Goal: Task Accomplishment & Management: Use online tool/utility

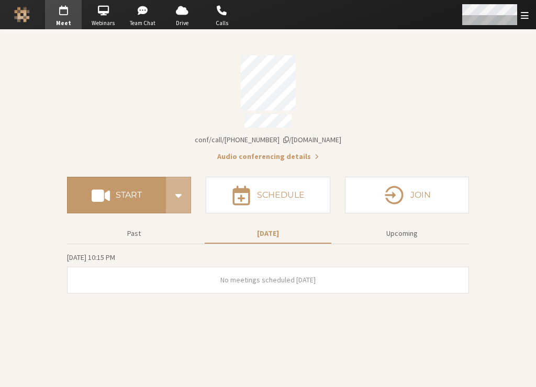
click at [503, 26] on div "Open menu" at bounding box center [494, 14] width 83 height 29
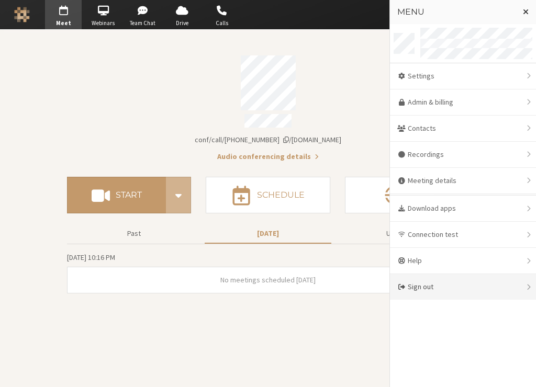
click at [478, 283] on div "Sign out" at bounding box center [463, 287] width 146 height 26
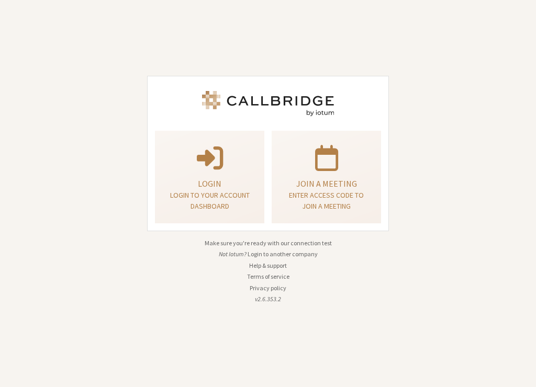
click at [276, 257] on button "Login to another company" at bounding box center [282, 254] width 70 height 9
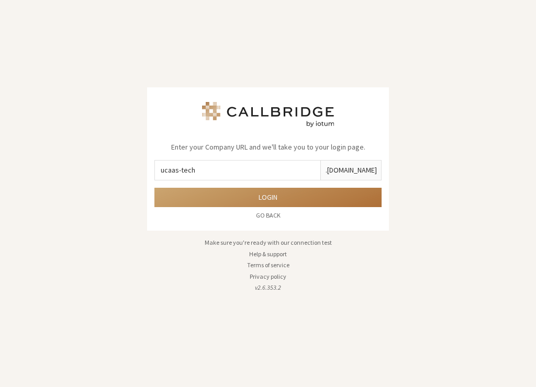
type input "ucaas-tech"
click at [154, 188] on button "Login" at bounding box center [267, 197] width 227 height 19
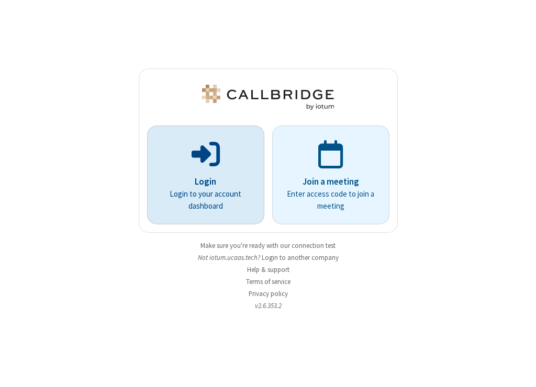
click at [213, 197] on p "Login to your account dashboard" at bounding box center [206, 200] width 88 height 24
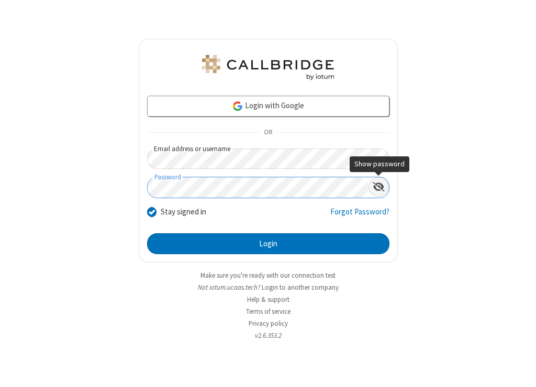
click at [376, 185] on span "Show password" at bounding box center [378, 187] width 12 height 10
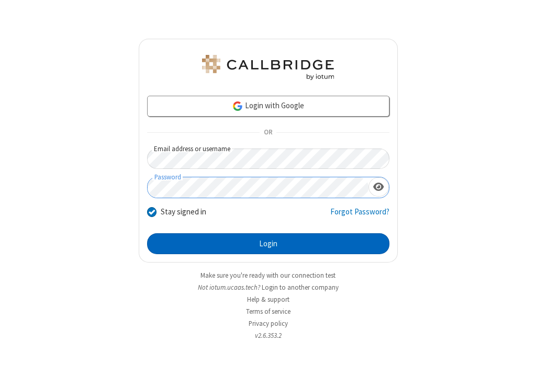
click at [277, 250] on button "Login" at bounding box center [268, 243] width 242 height 21
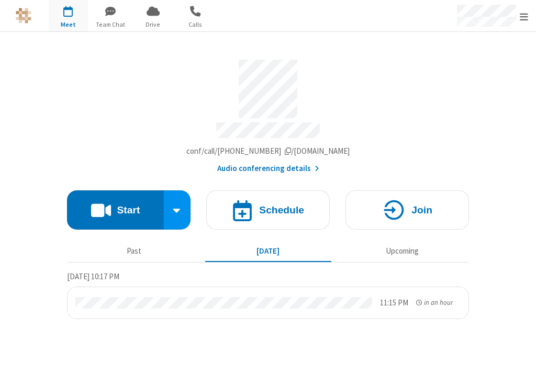
click at [185, 89] on div "Account details" at bounding box center [268, 89] width 402 height 59
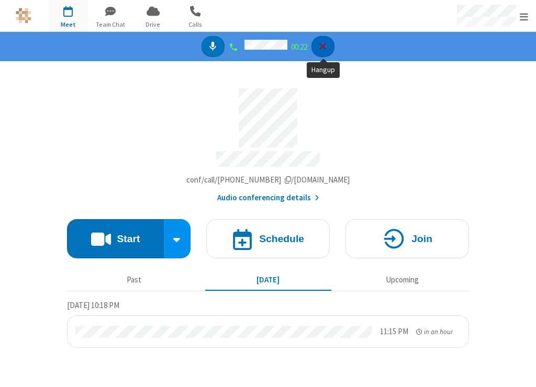
click at [325, 46] on icon "Hangup" at bounding box center [322, 46] width 11 height 11
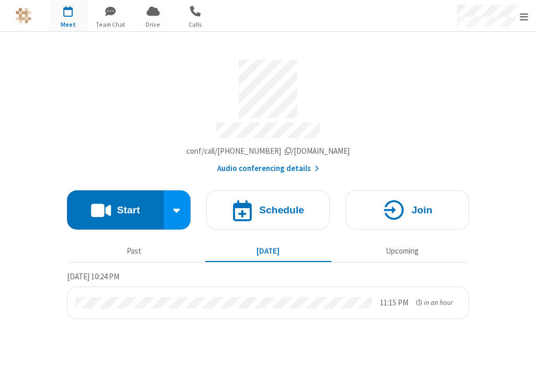
click at [405, 42] on div "Meeting link [DOMAIN_NAME]/conf/call/9137009 Audio conferencing details Start S…" at bounding box center [268, 179] width 402 height 295
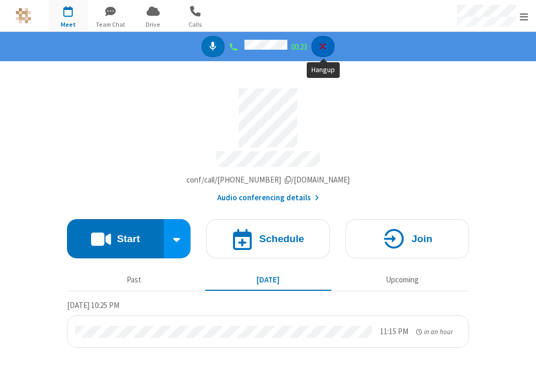
click at [325, 49] on icon "Hangup" at bounding box center [323, 46] width 6 height 6
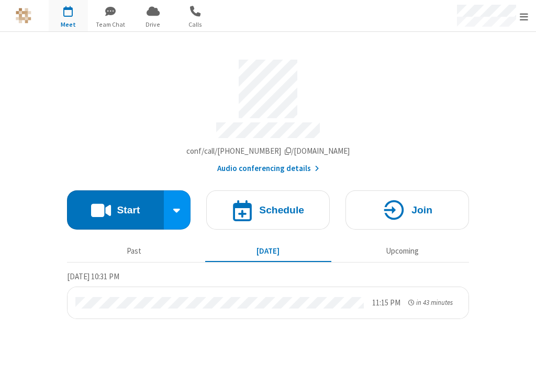
click at [485, 177] on section "Meeting link [DOMAIN_NAME]/conf/call/9137009 Audio conferencing details Start S…" at bounding box center [268, 209] width 536 height 355
